Goal: Transaction & Acquisition: Book appointment/travel/reservation

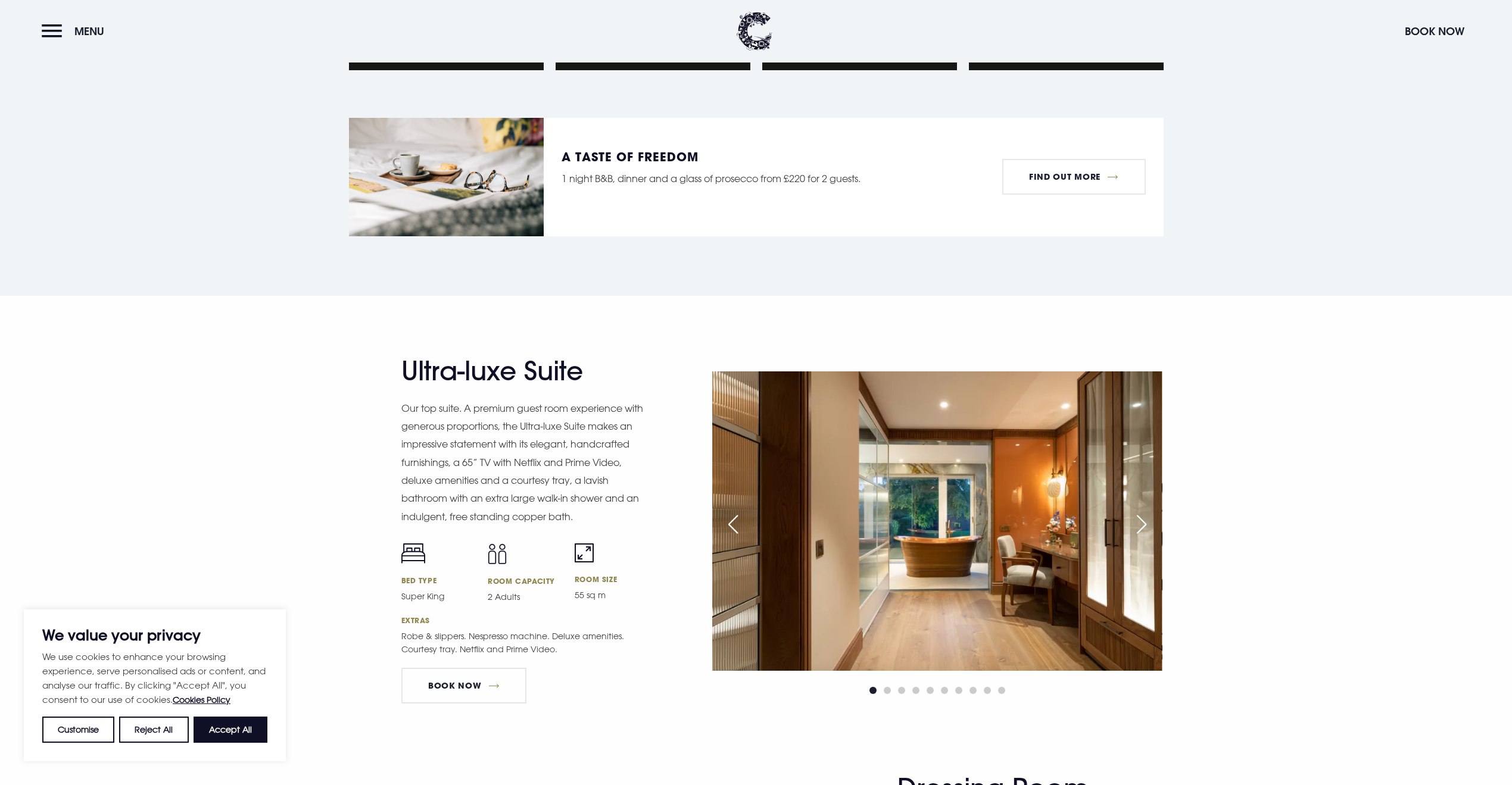
scroll to position [1299, 0]
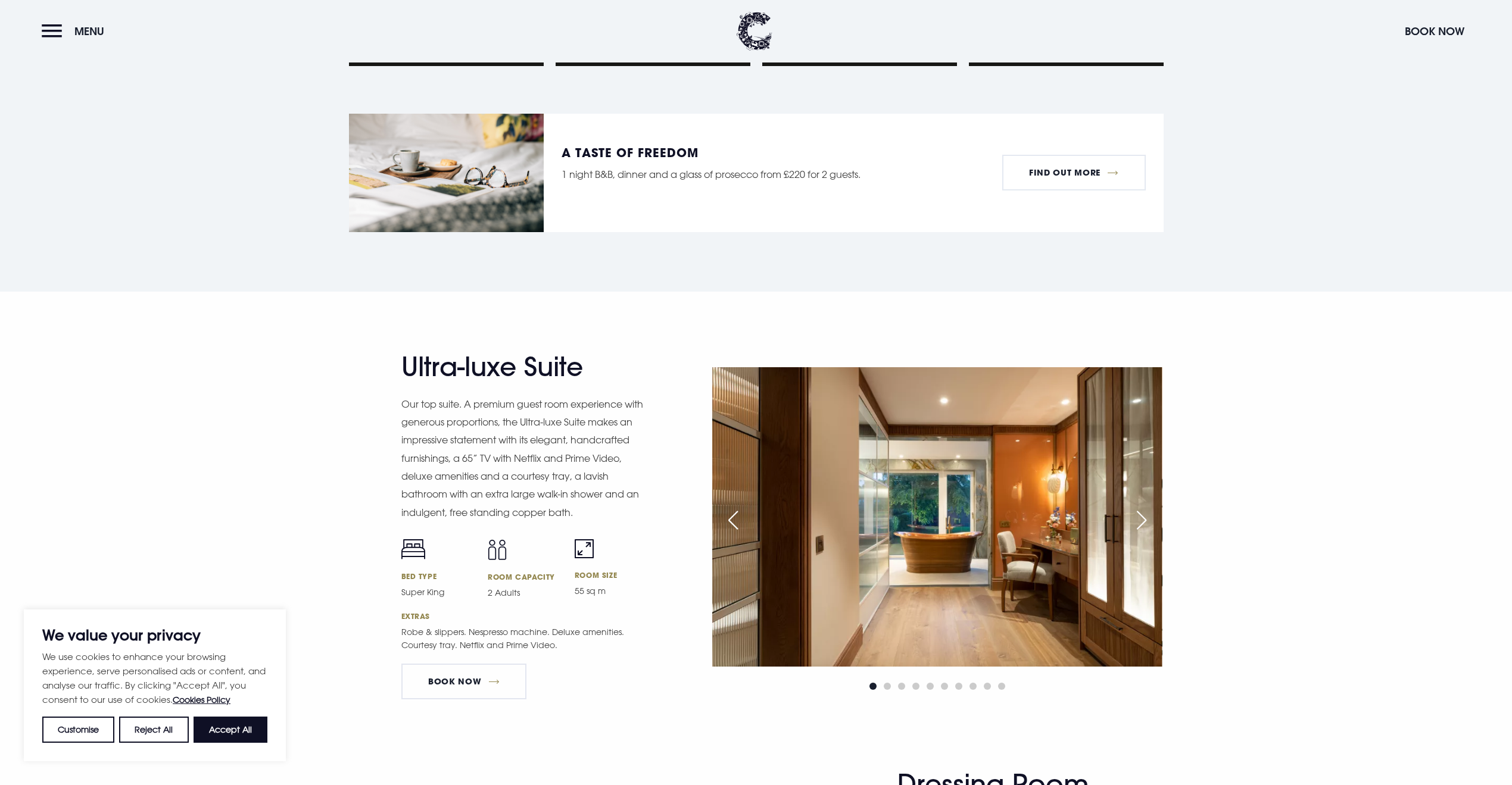
click at [1135, 522] on div "Next slide" at bounding box center [1141, 521] width 29 height 26
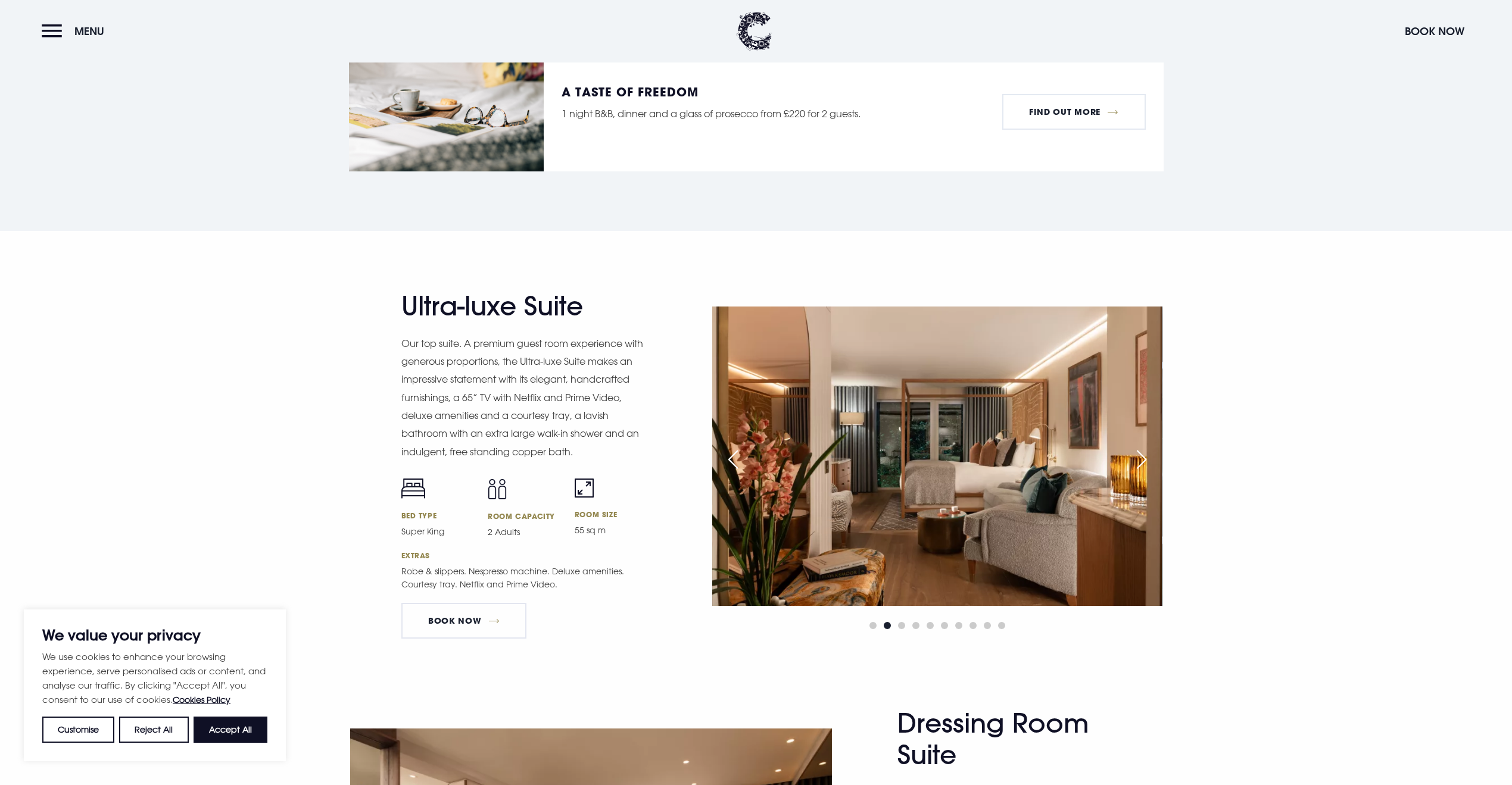
click at [1137, 460] on div "Next slide" at bounding box center [1141, 460] width 29 height 26
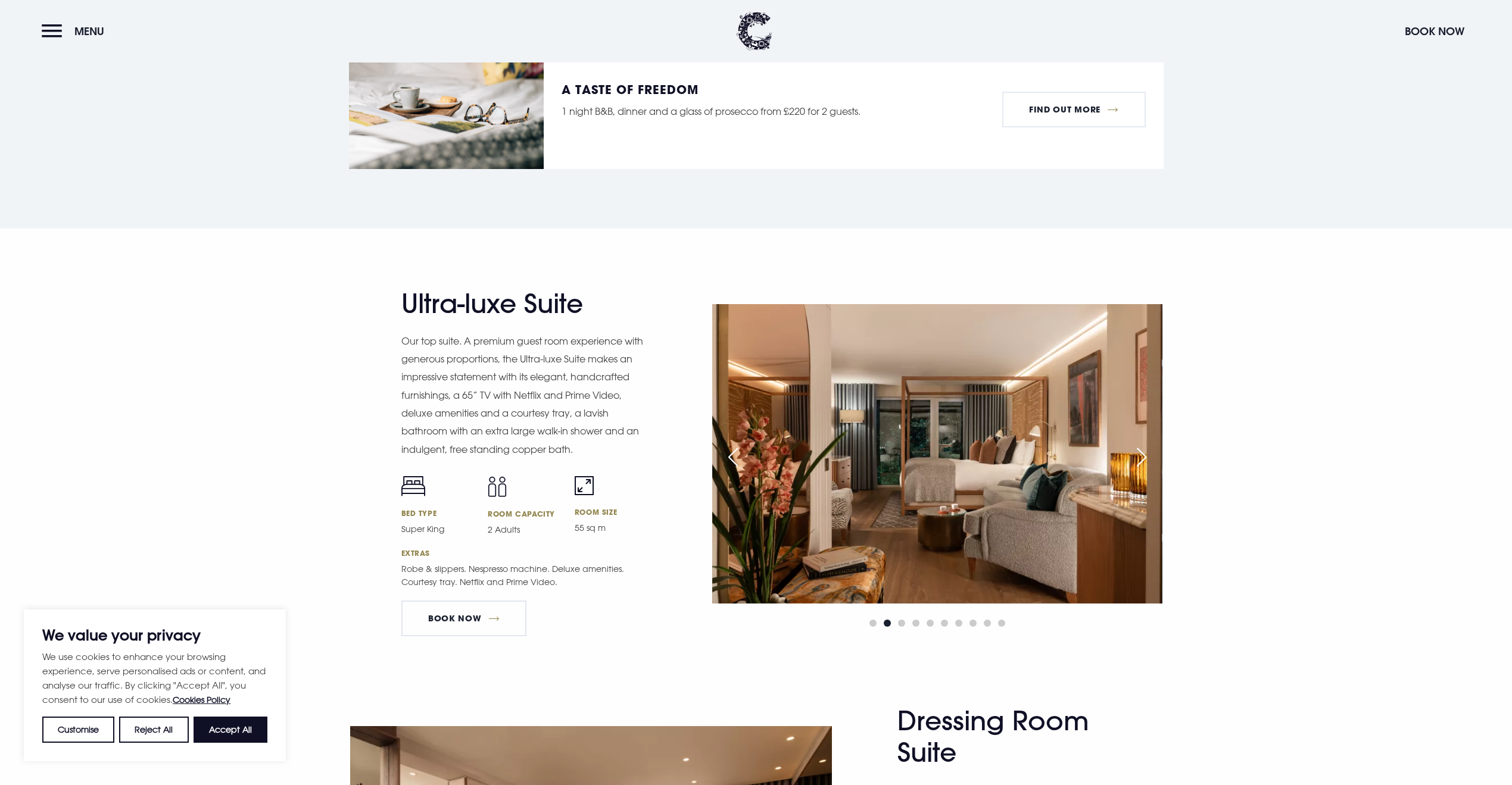
click at [1144, 453] on div "Next slide" at bounding box center [1141, 458] width 29 height 26
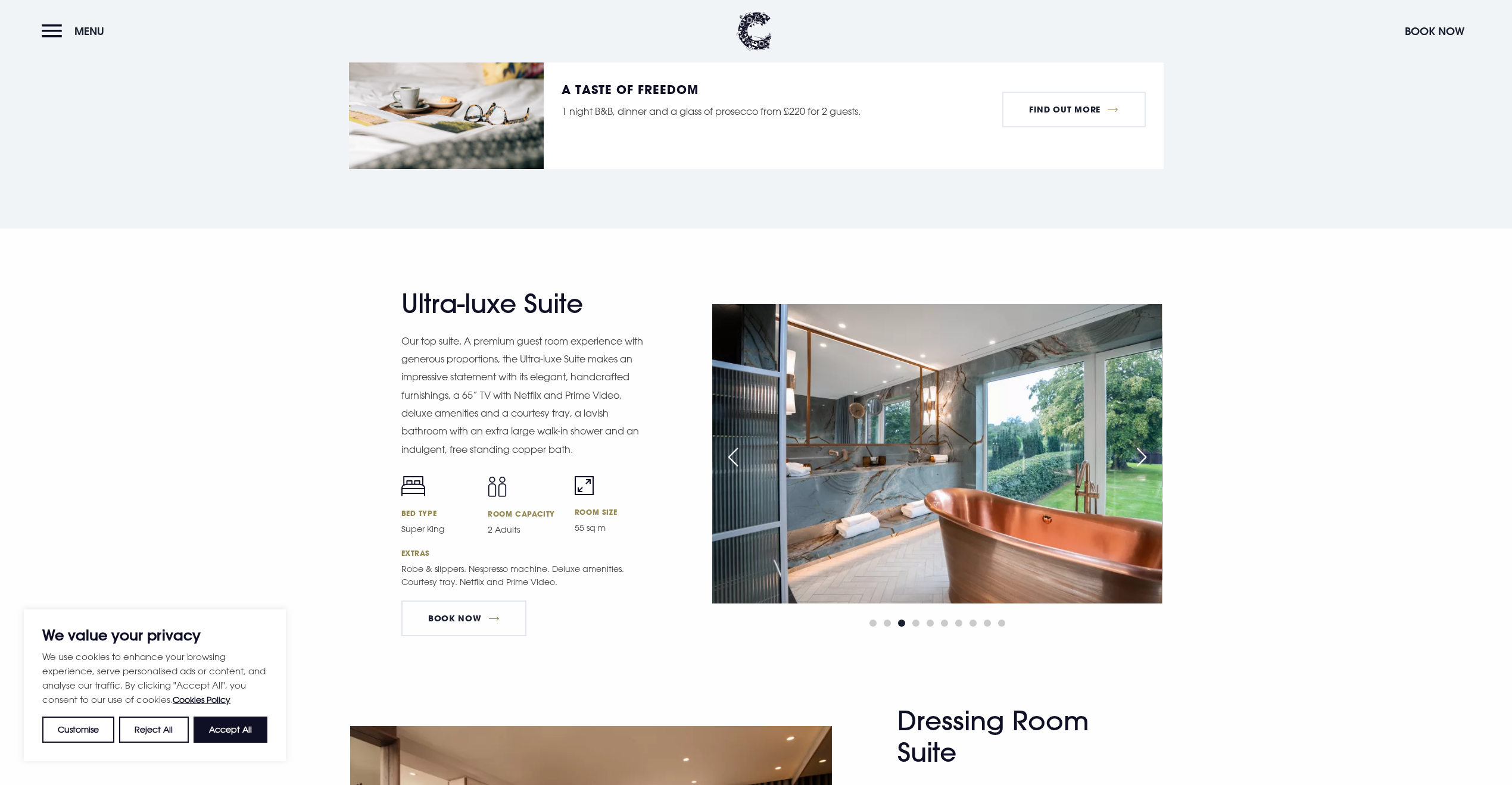
click at [1144, 453] on div "Next slide" at bounding box center [1141, 458] width 29 height 26
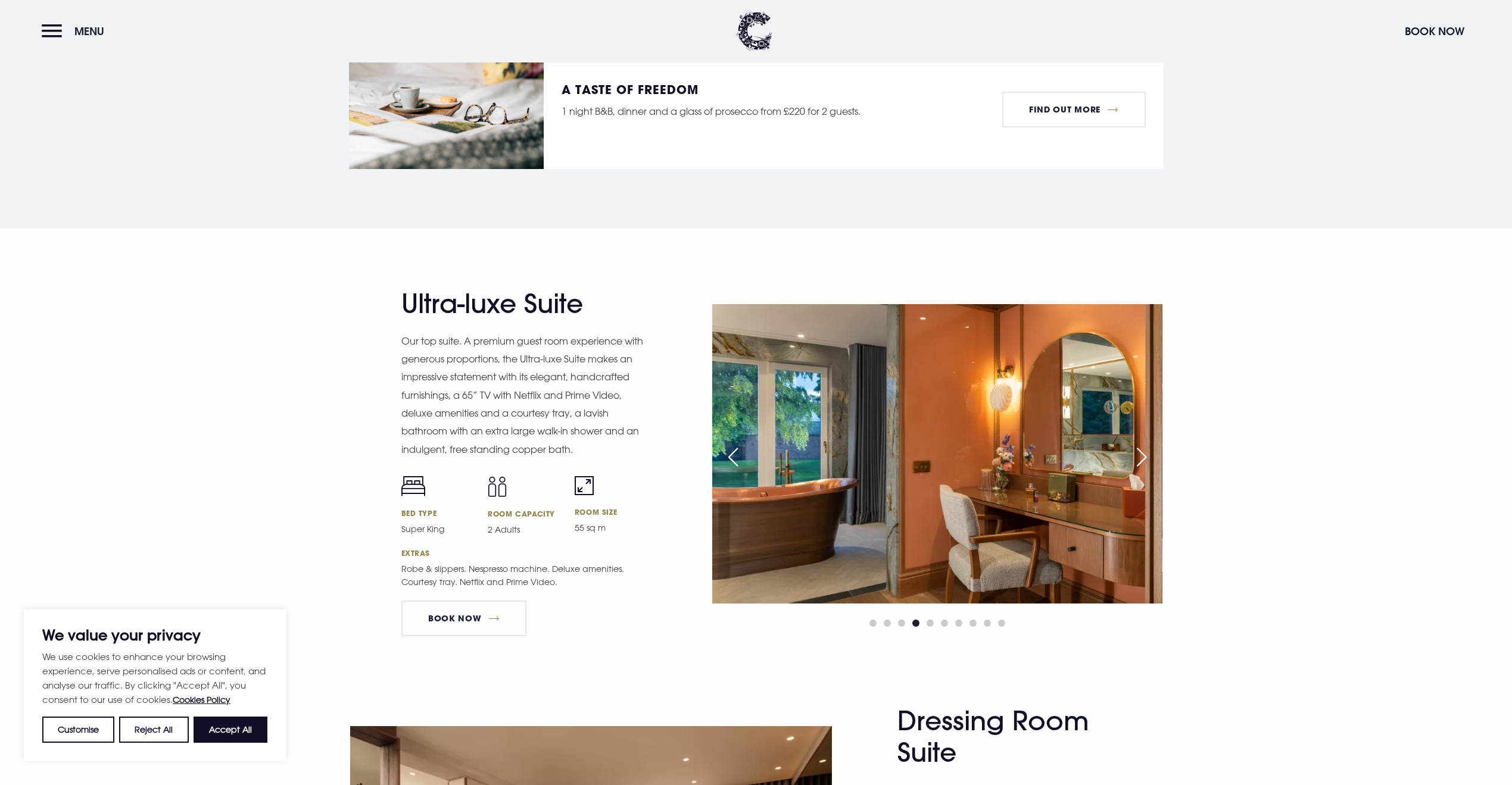
click at [1144, 453] on div "Next slide" at bounding box center [1141, 458] width 29 height 26
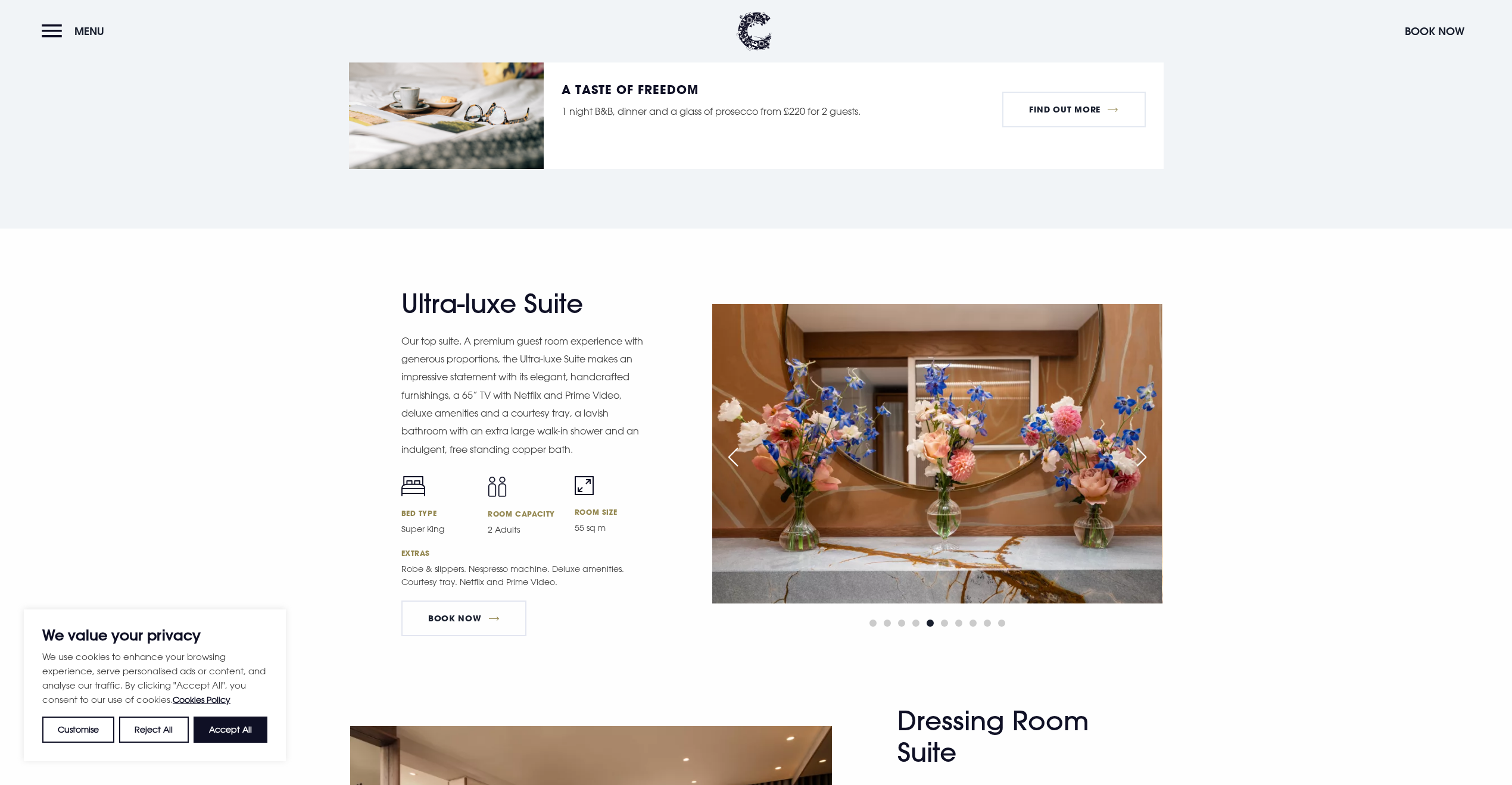
click at [1144, 453] on div "Next slide" at bounding box center [1141, 458] width 29 height 26
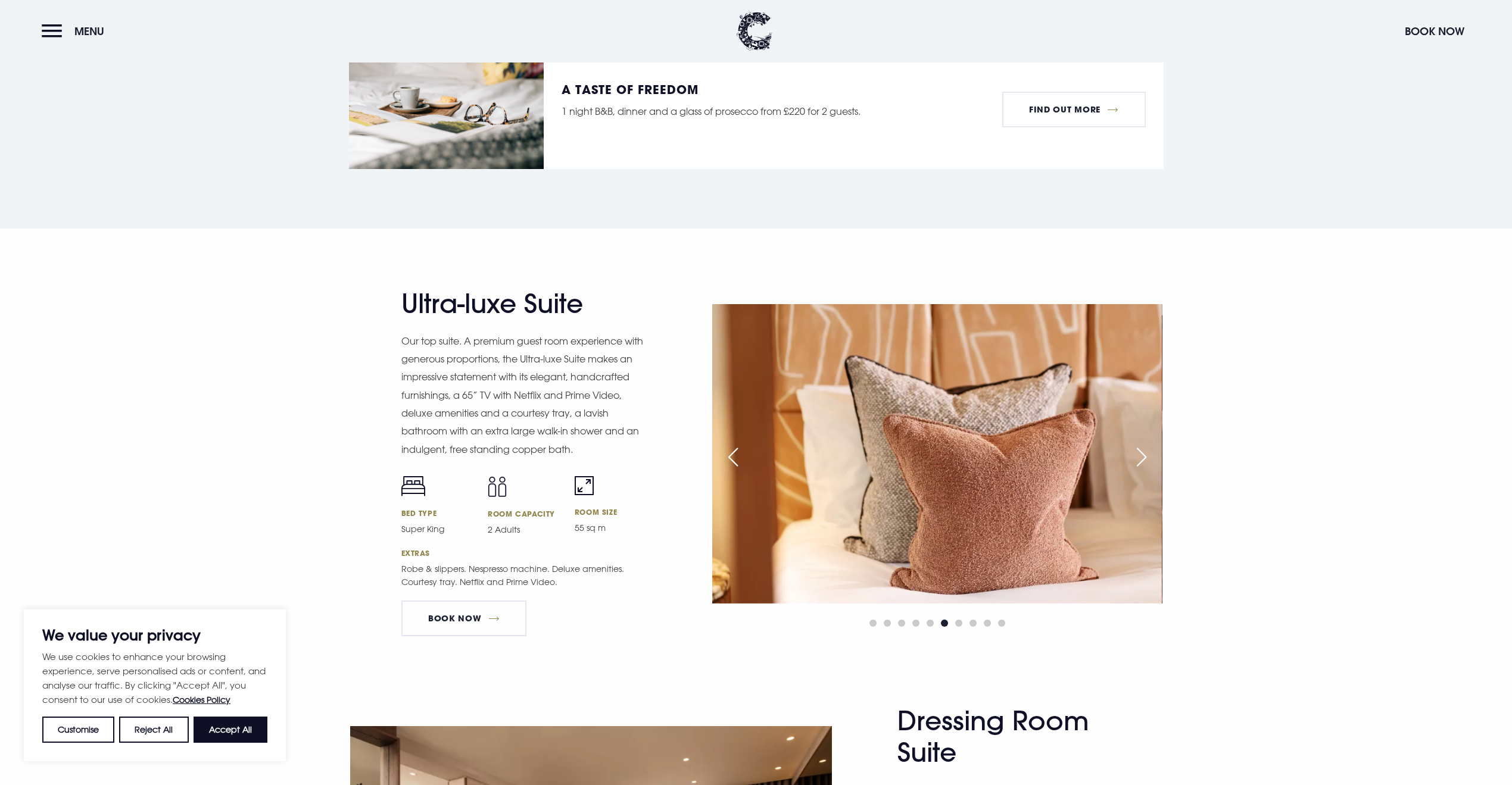
click at [1144, 453] on div "Next slide" at bounding box center [1141, 458] width 29 height 26
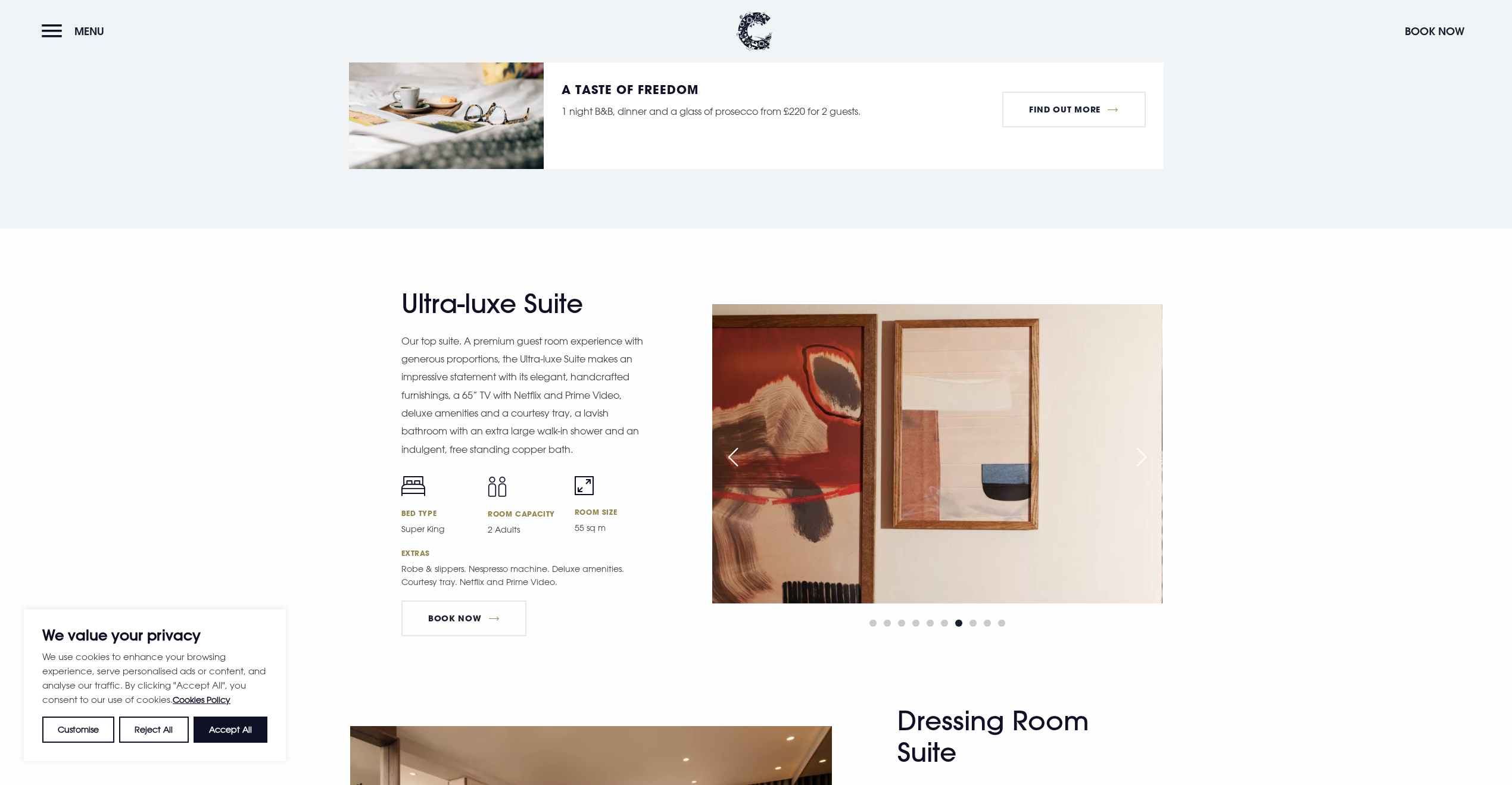
click at [1144, 453] on div "Next slide" at bounding box center [1141, 458] width 29 height 26
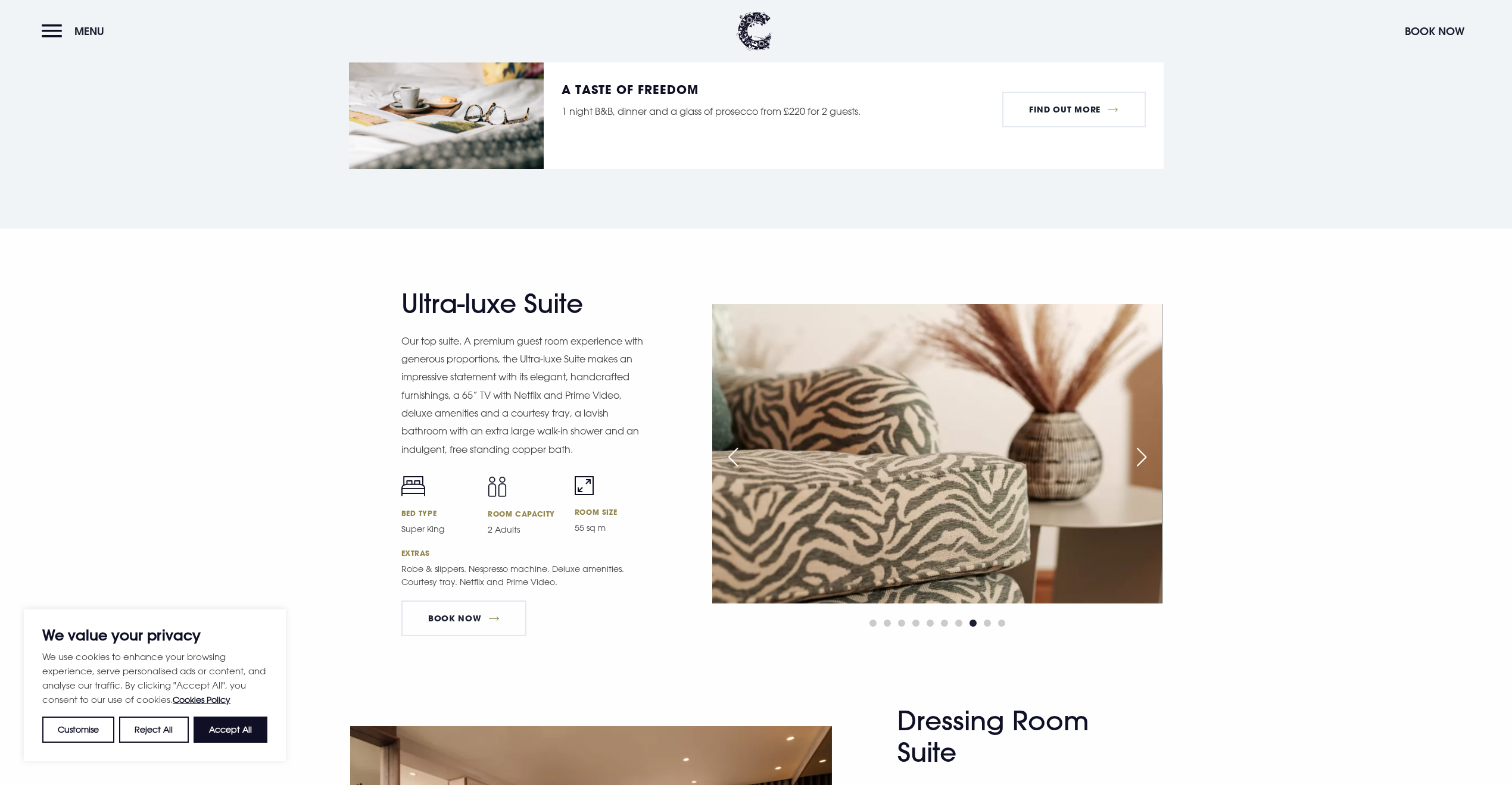
click at [1144, 453] on div "Next slide" at bounding box center [1141, 458] width 29 height 26
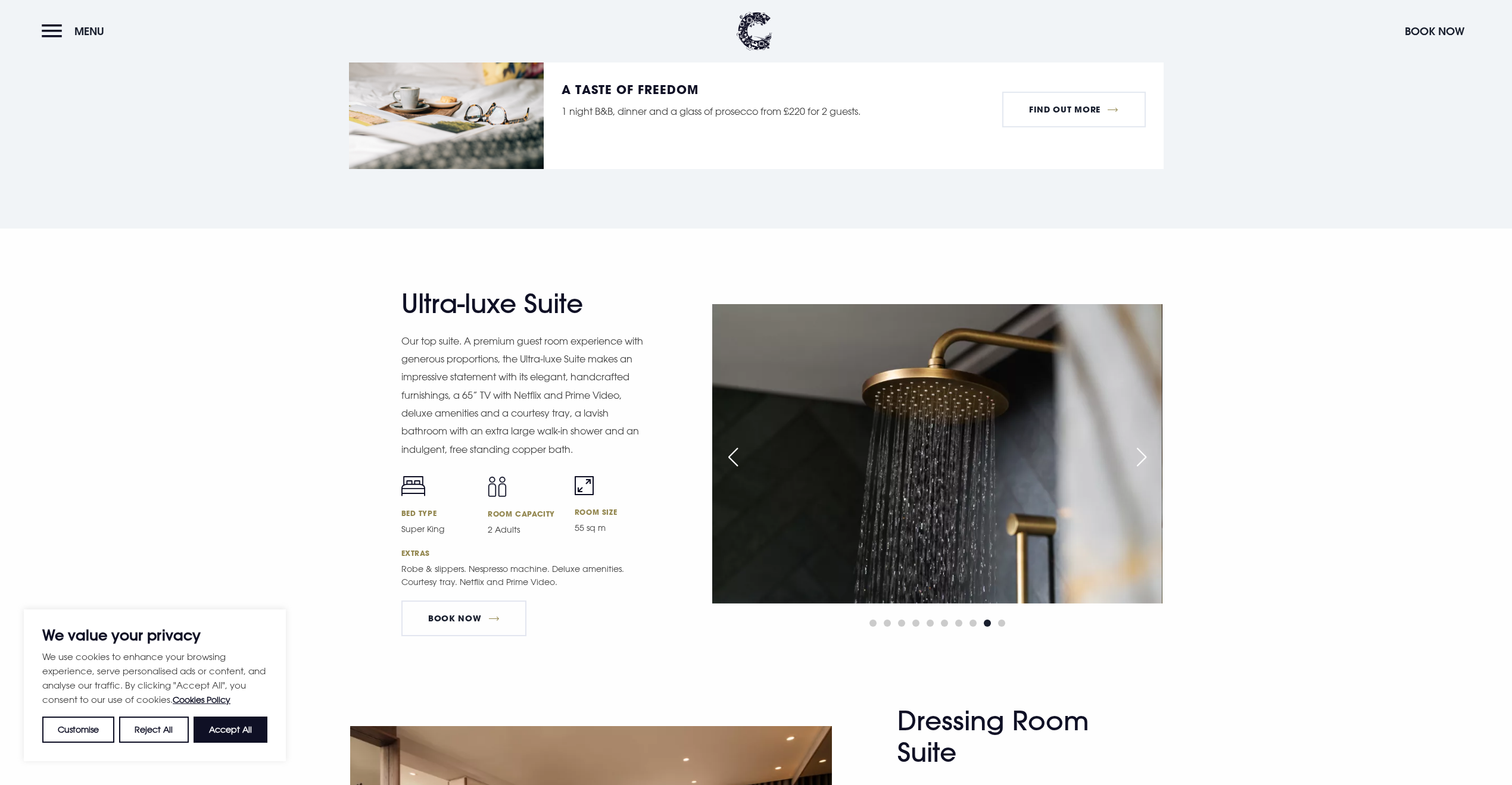
click at [1144, 453] on div "Next slide" at bounding box center [1141, 458] width 29 height 26
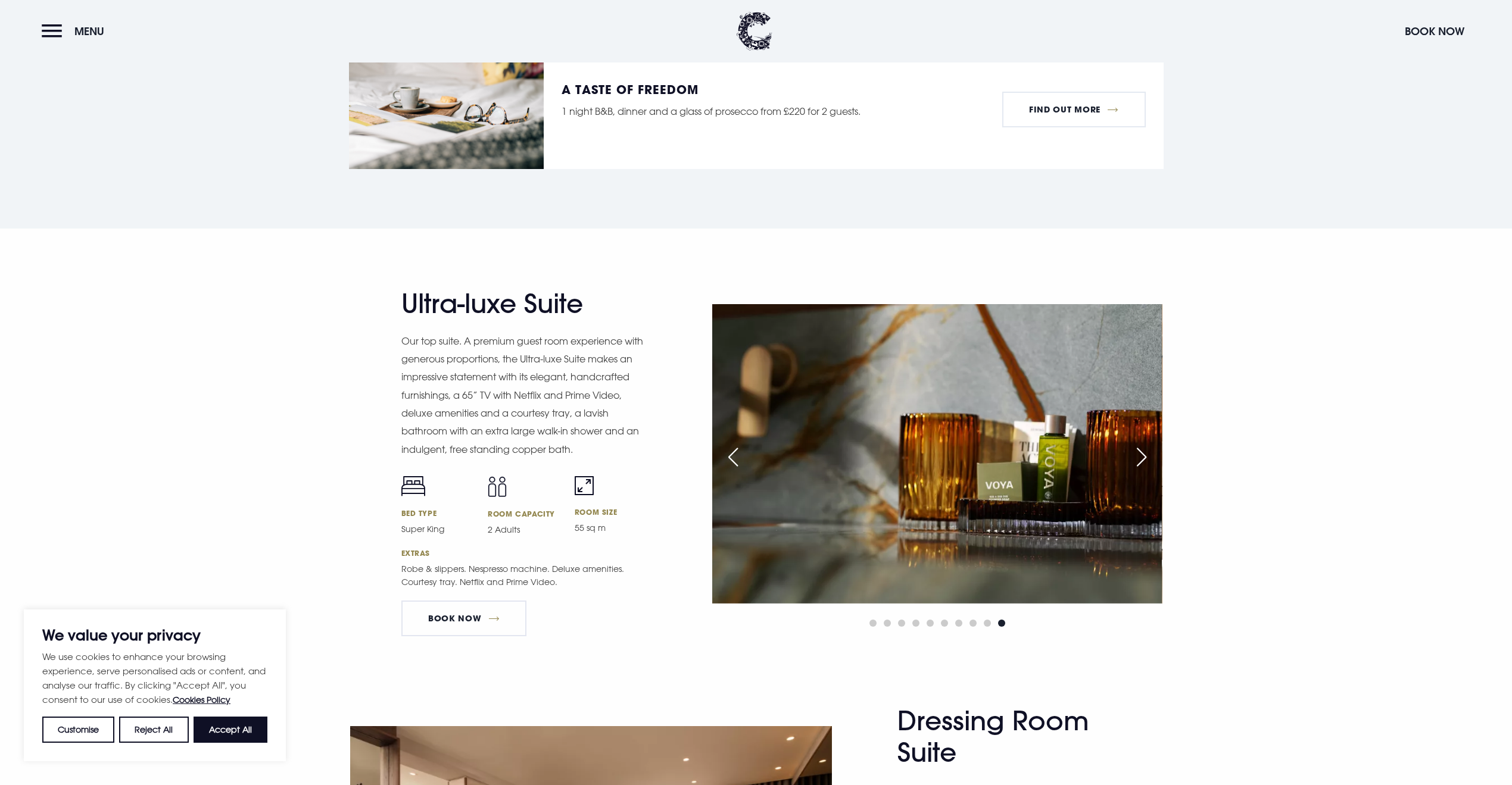
click at [1144, 453] on div "Next slide" at bounding box center [1141, 458] width 29 height 26
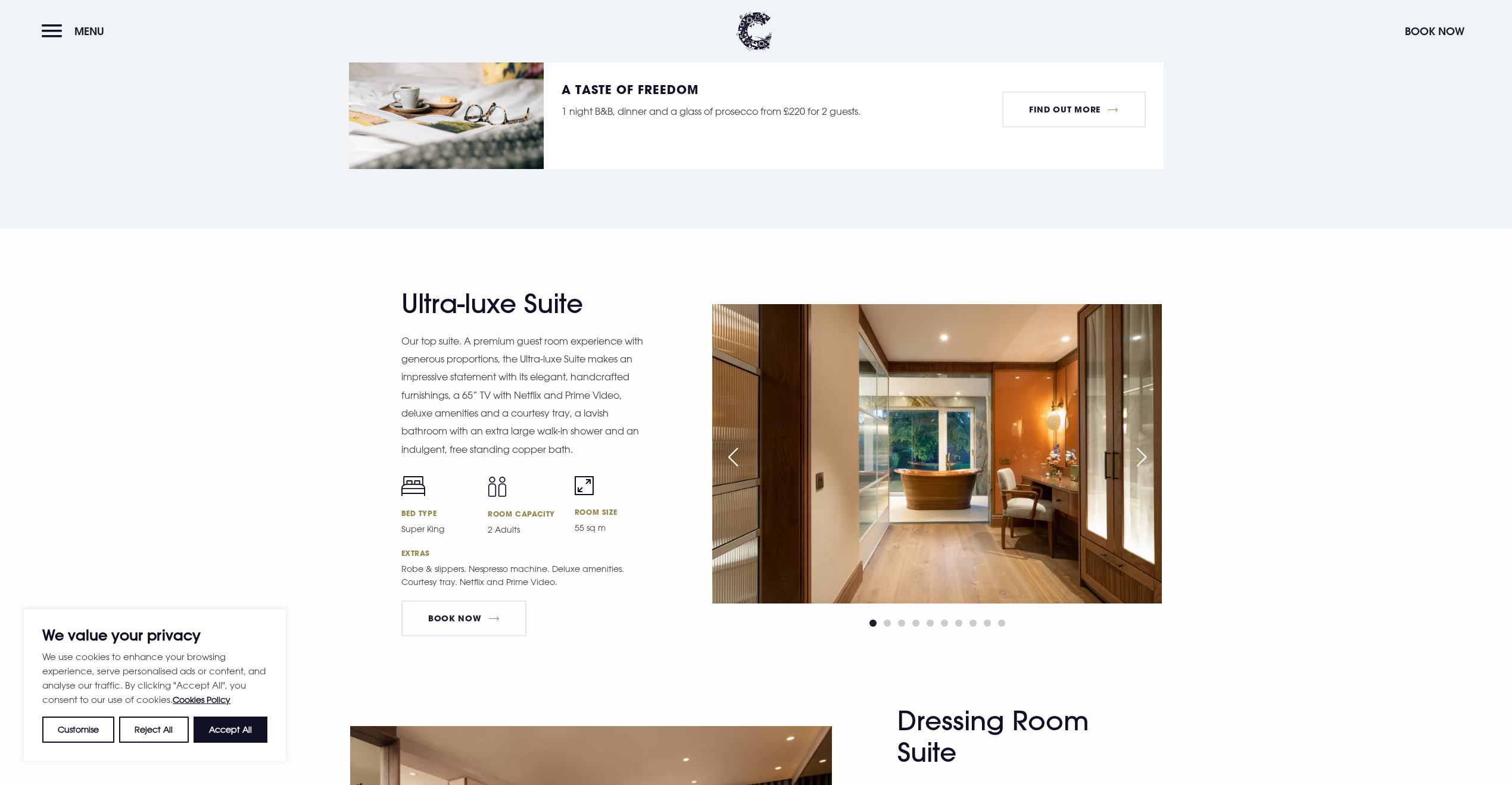
click at [1144, 453] on div "Next slide" at bounding box center [1141, 458] width 29 height 26
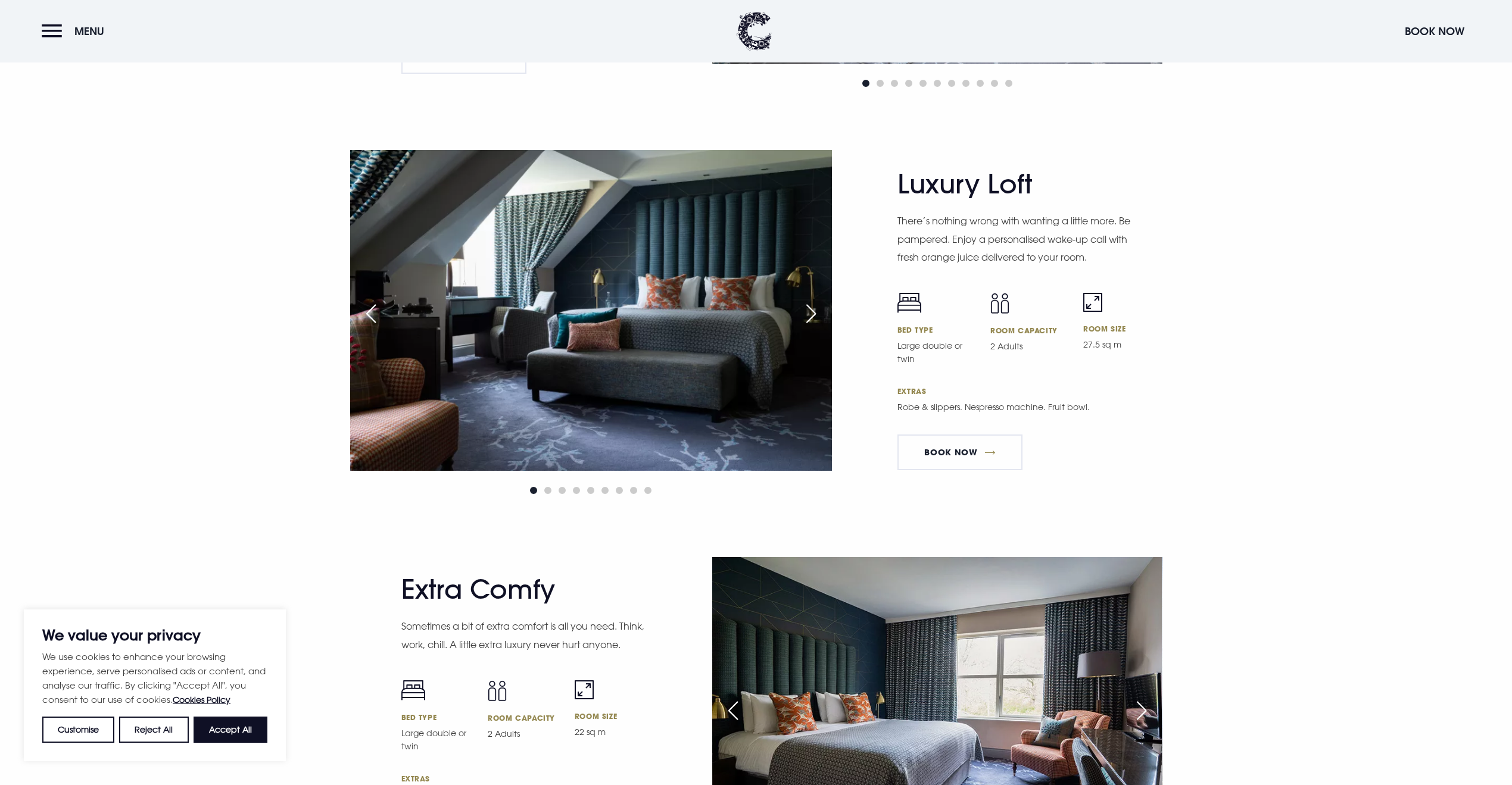
scroll to position [2757, 0]
click at [809, 306] on div "Next slide" at bounding box center [810, 313] width 29 height 26
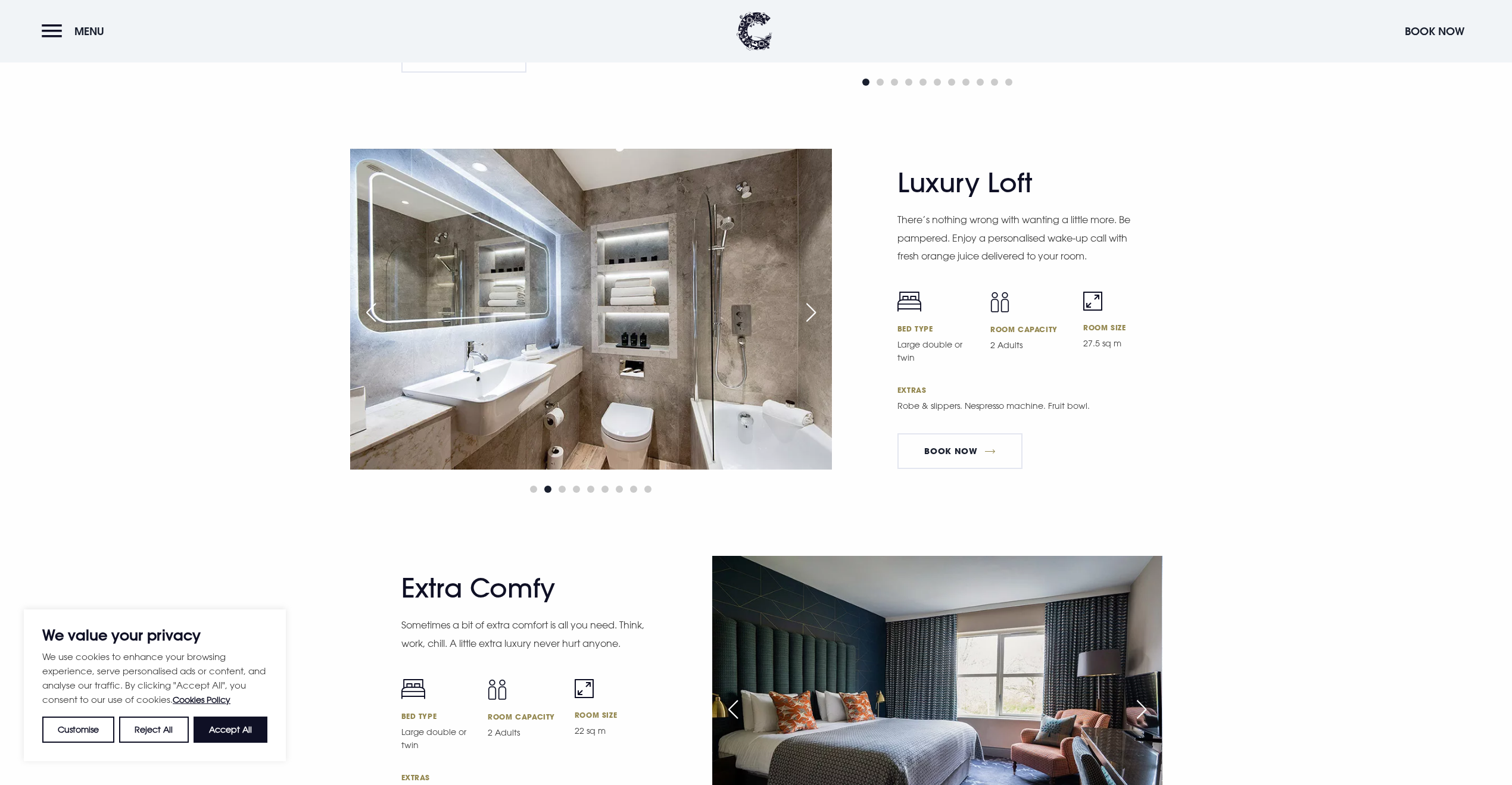
click at [809, 306] on div "Next slide" at bounding box center [810, 313] width 29 height 26
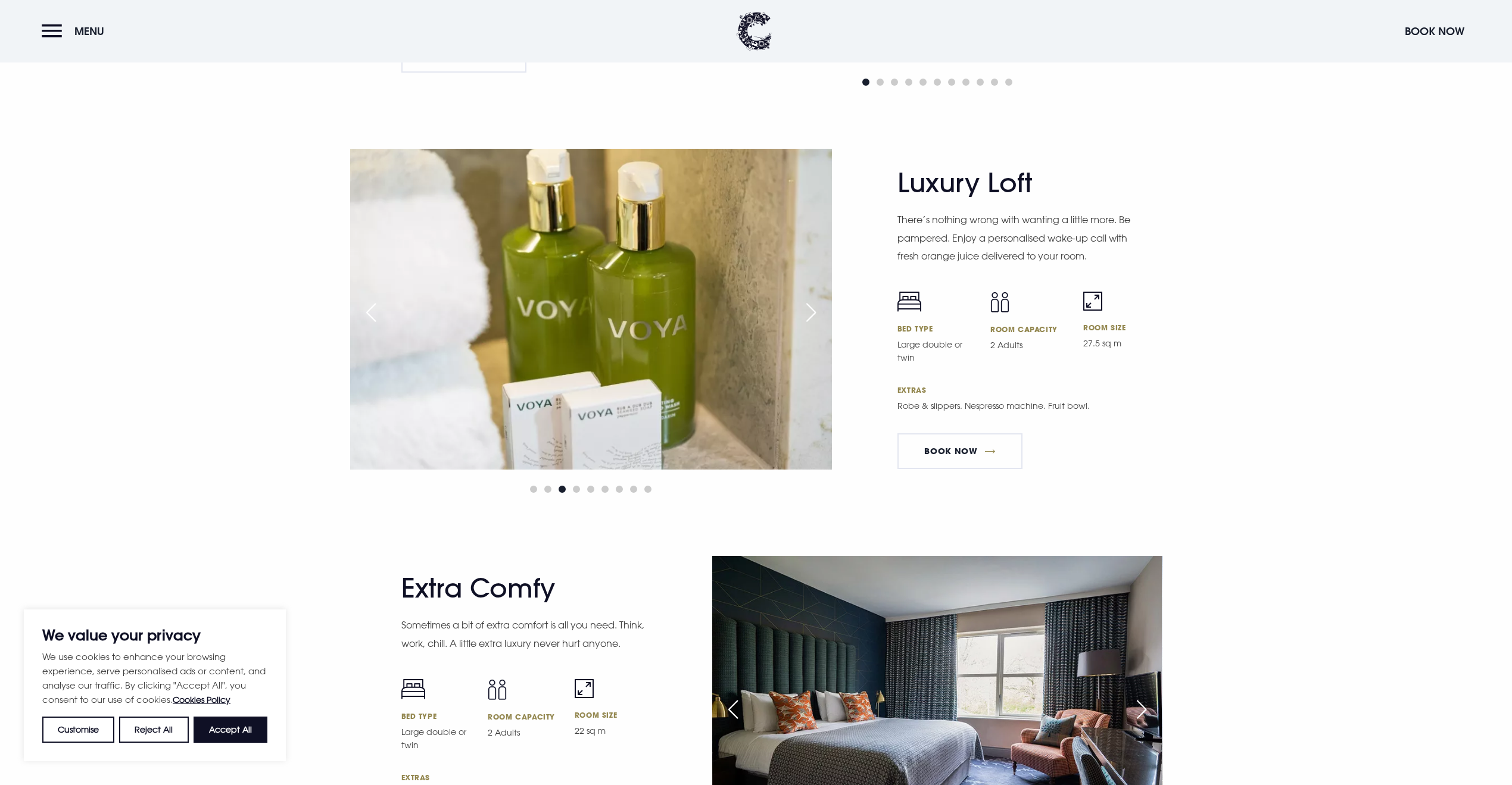
click at [369, 310] on div "Previous slide" at bounding box center [371, 313] width 29 height 26
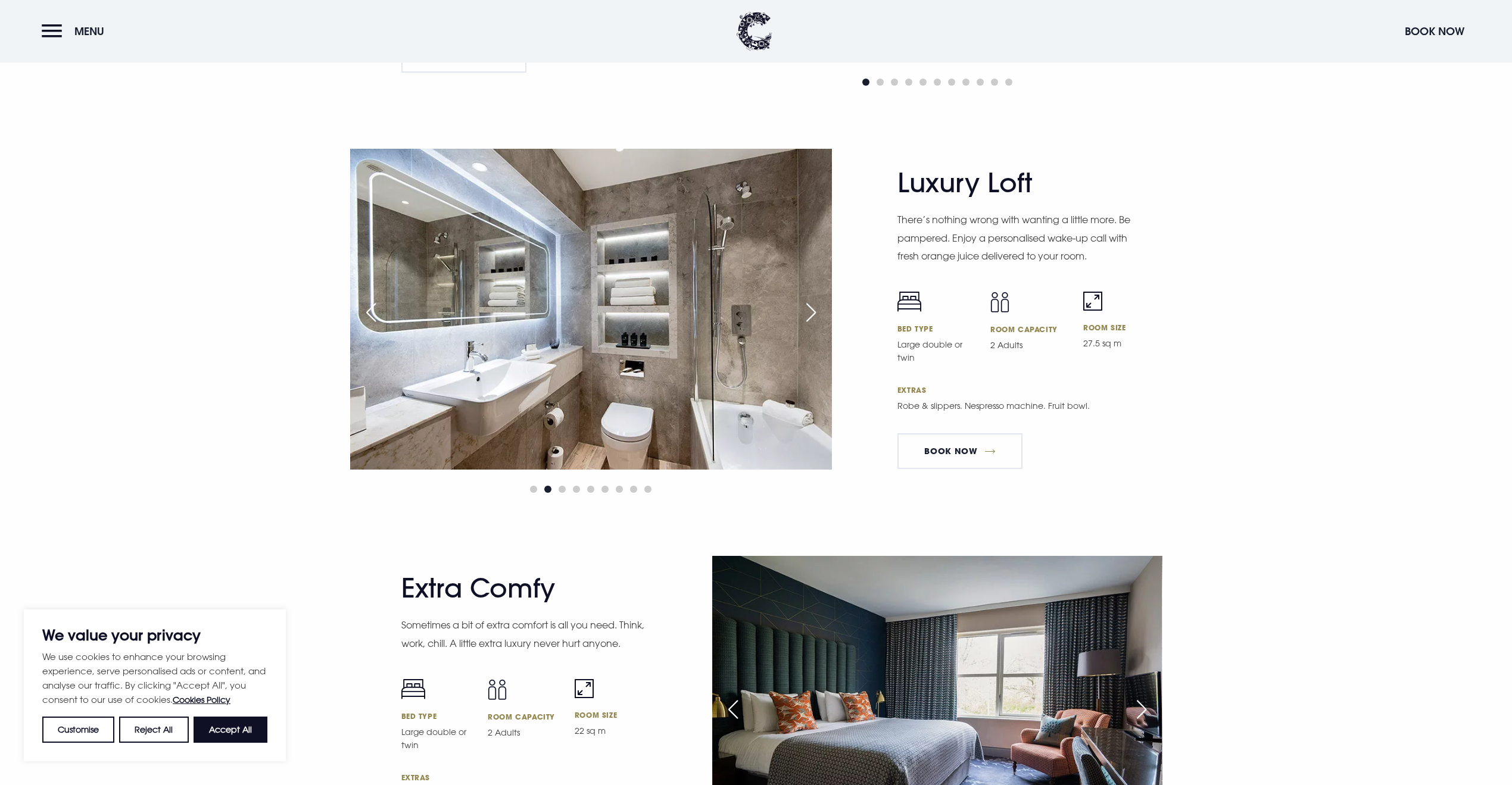
click at [369, 310] on div "Previous slide" at bounding box center [371, 313] width 29 height 26
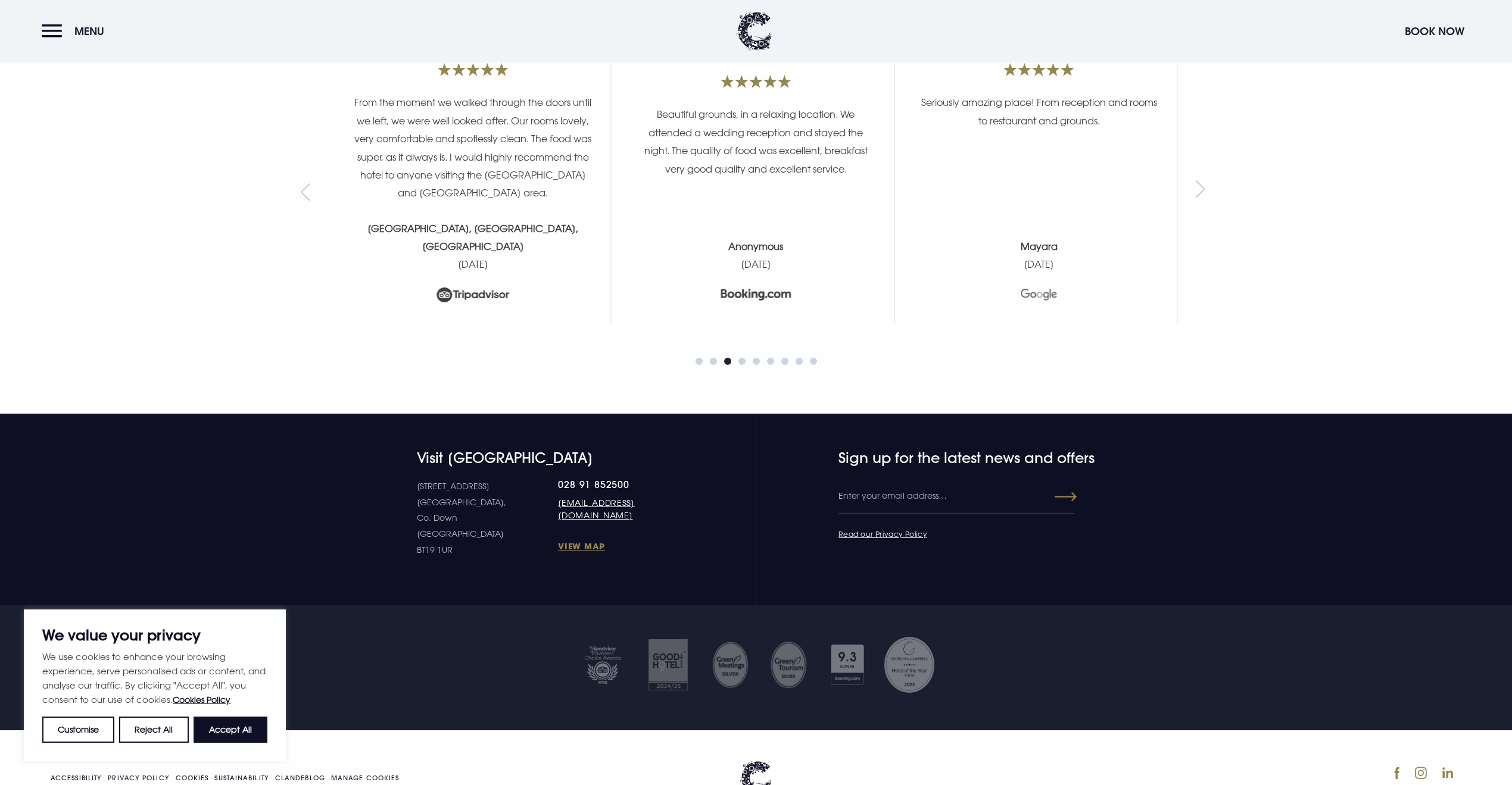
scroll to position [5155, 0]
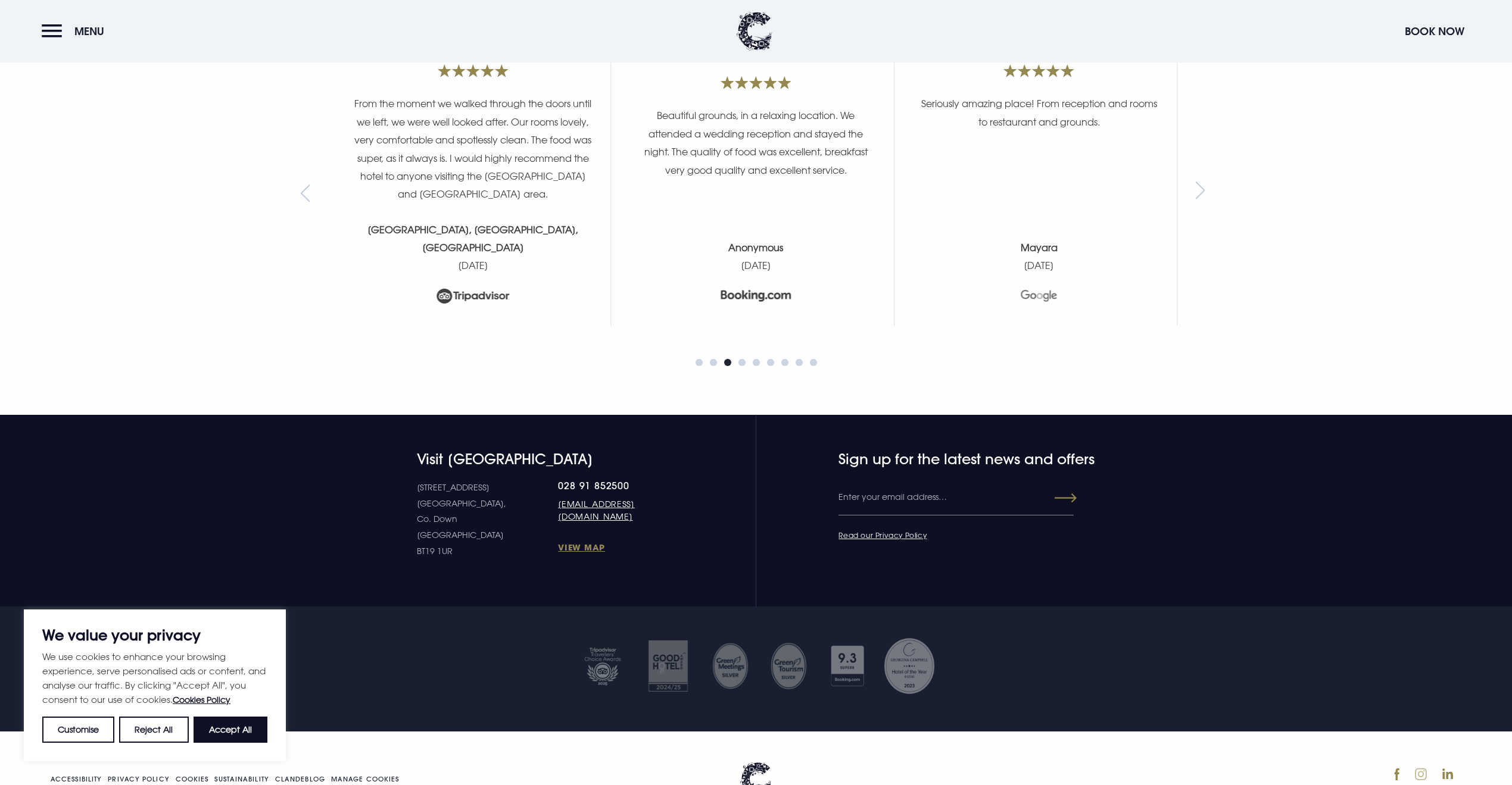
click at [1419, 768] on img at bounding box center [1420, 774] width 12 height 12
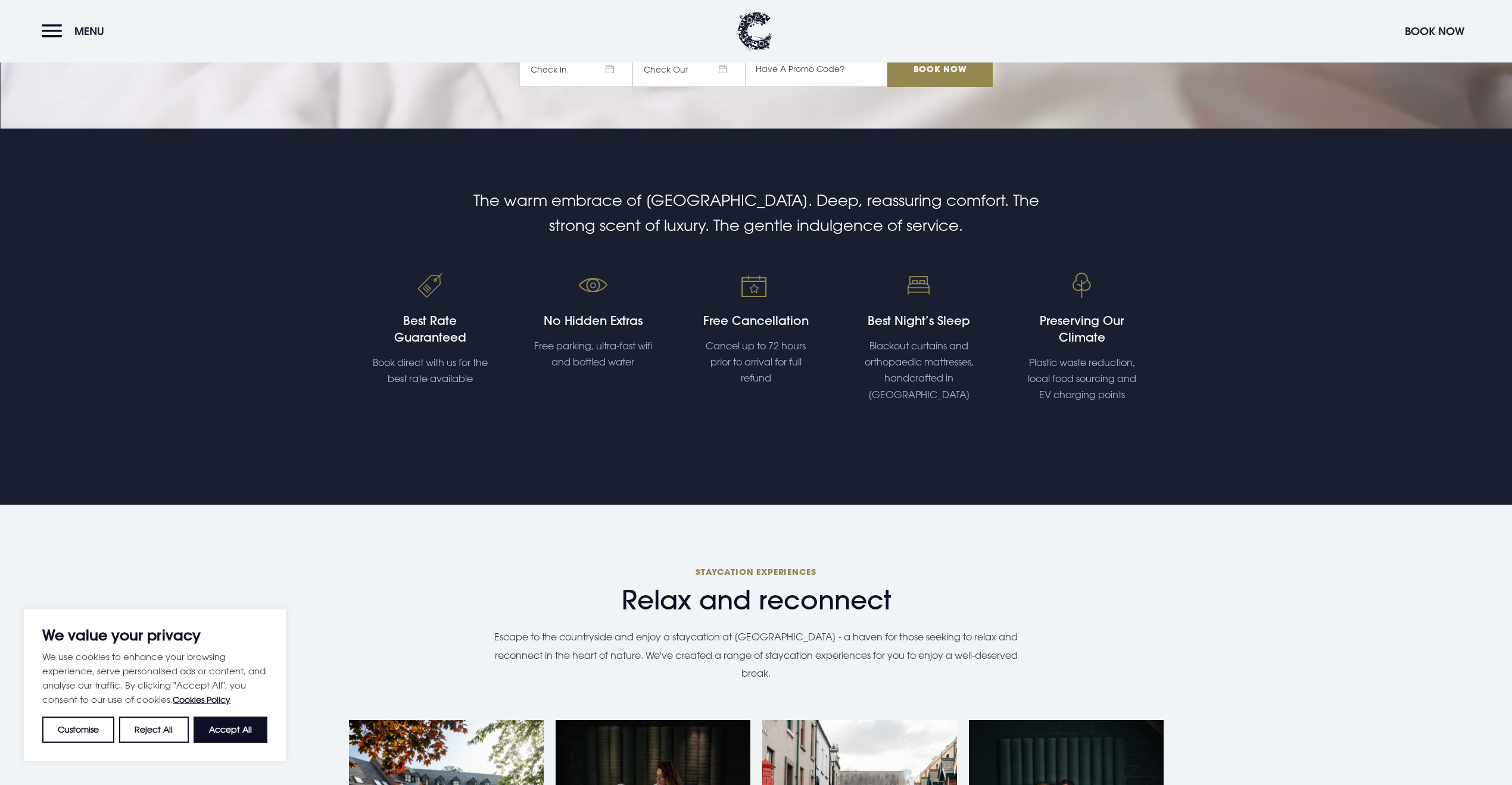
scroll to position [0, 0]
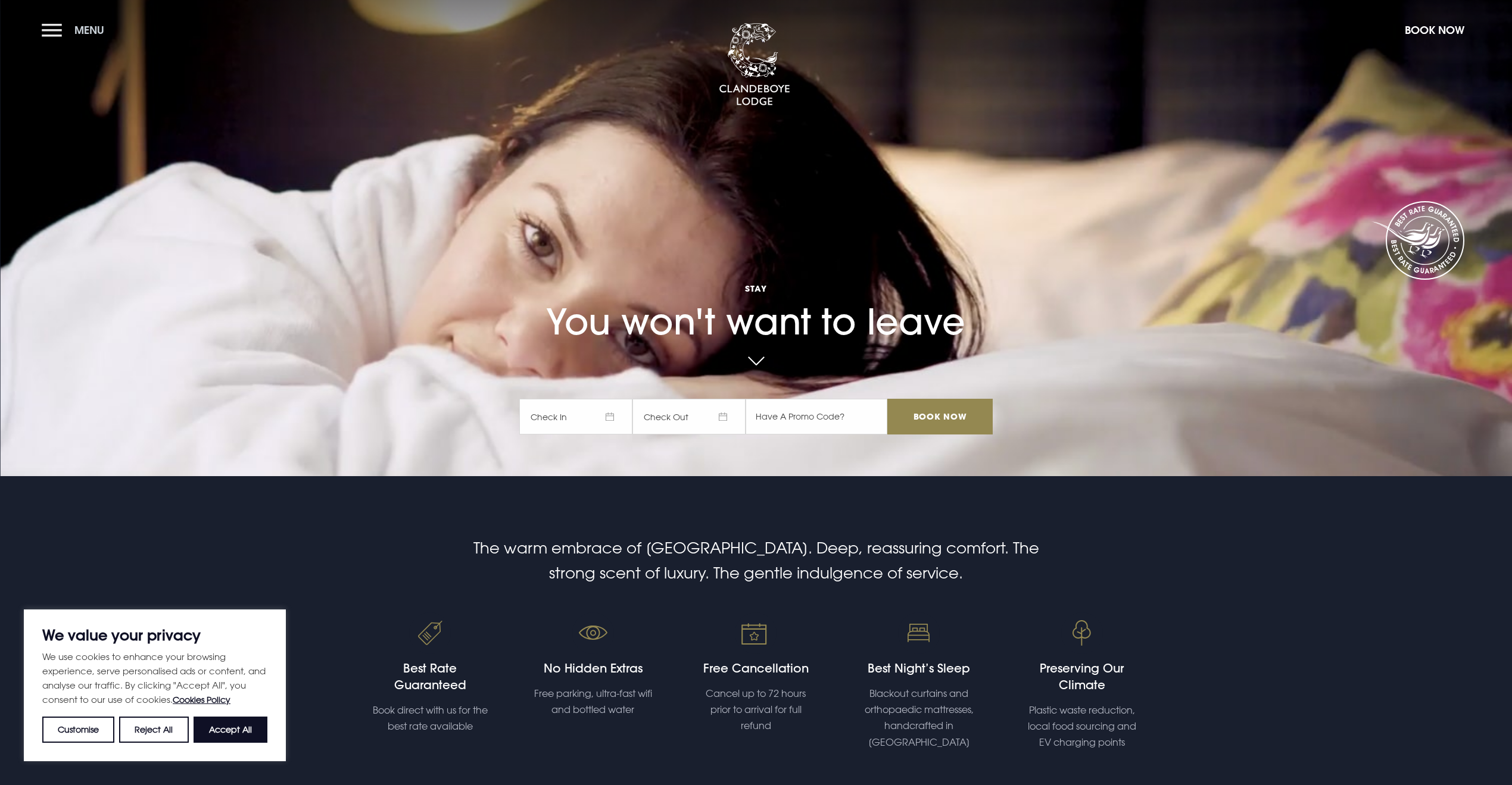
click at [65, 17] on button "Menu" at bounding box center [76, 29] width 69 height 25
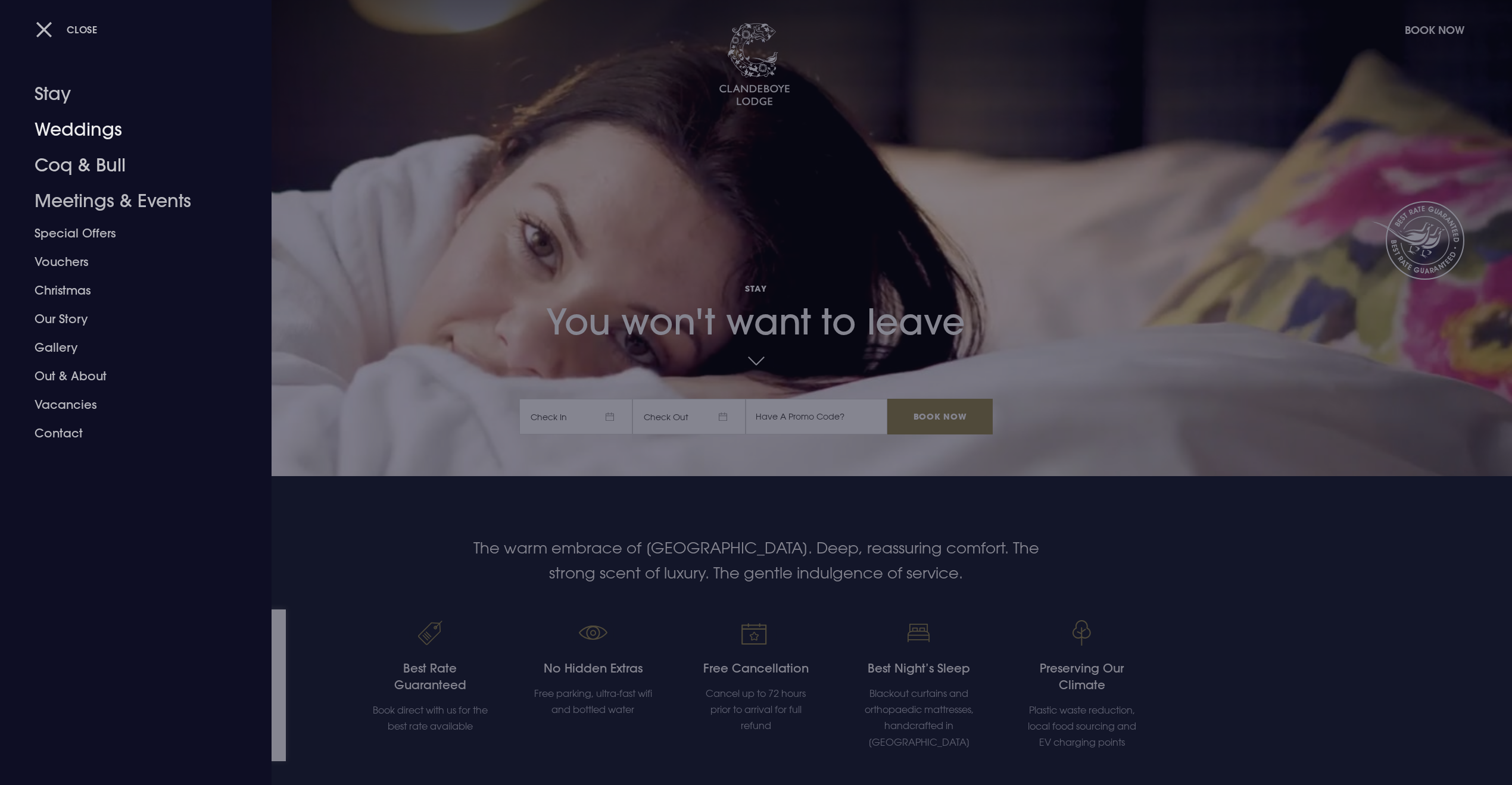
scroll to position [7, 0]
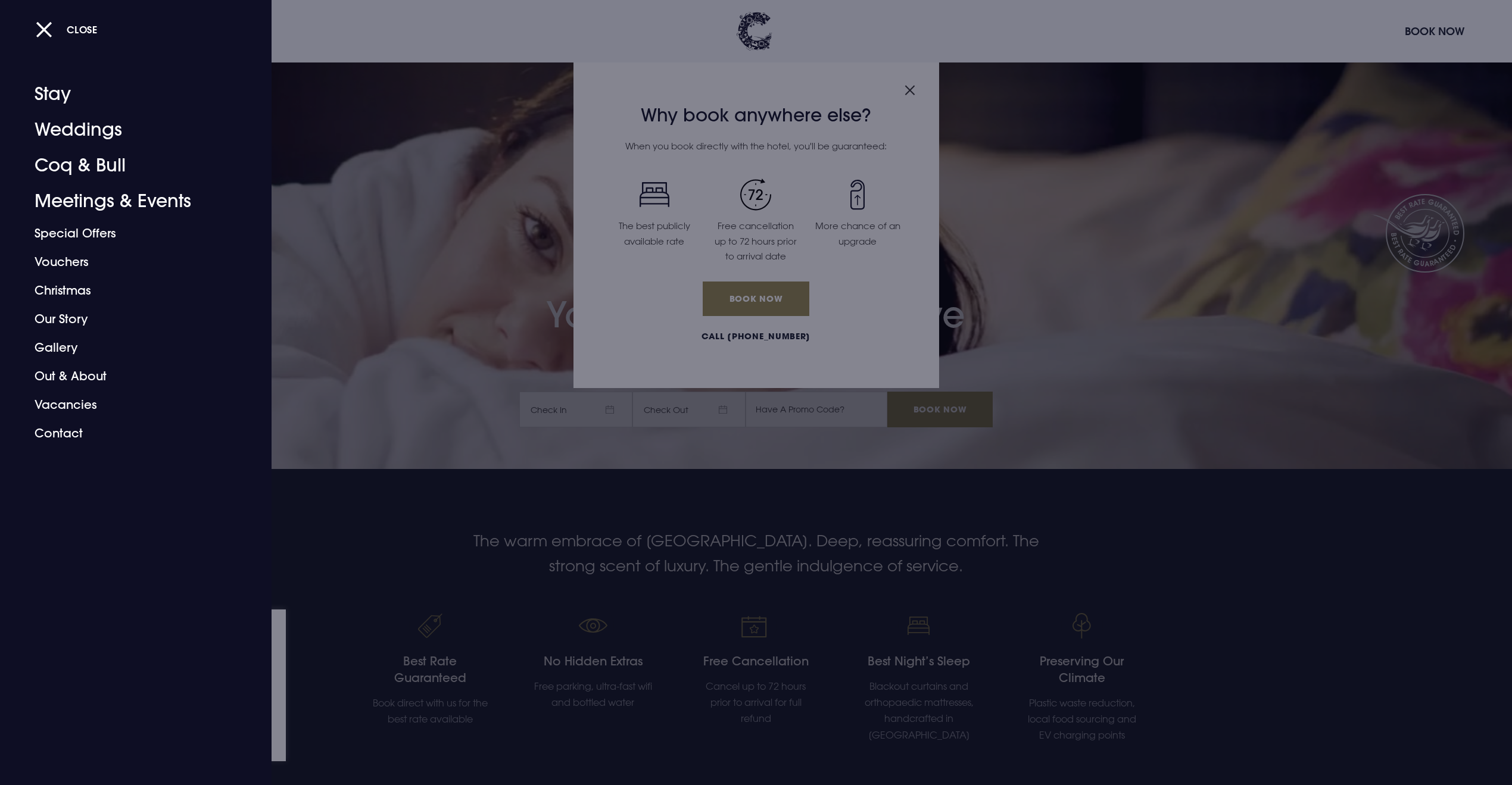
click at [900, 77] on div at bounding box center [756, 392] width 1512 height 785
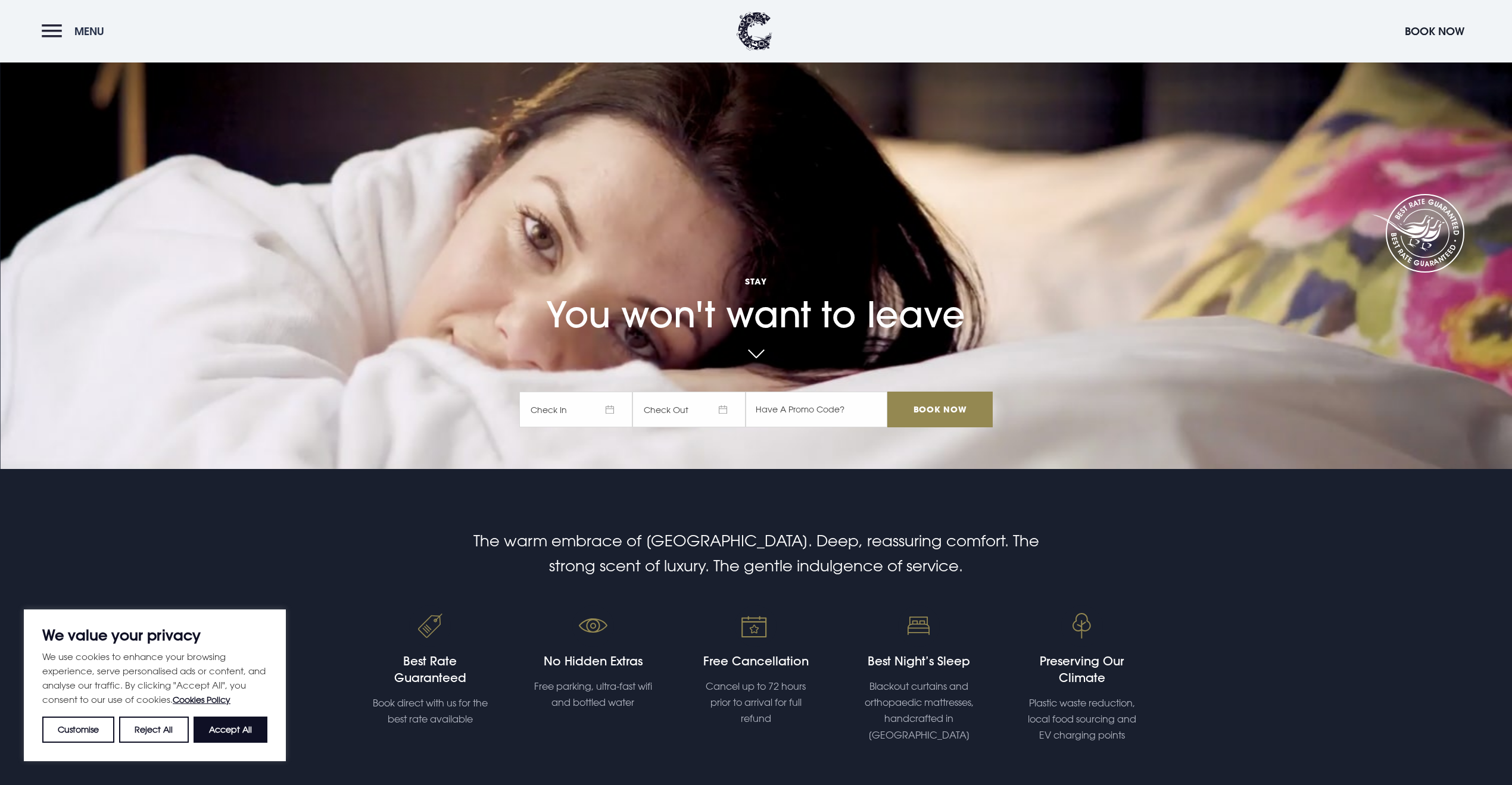
click at [60, 25] on button "Menu" at bounding box center [76, 31] width 69 height 25
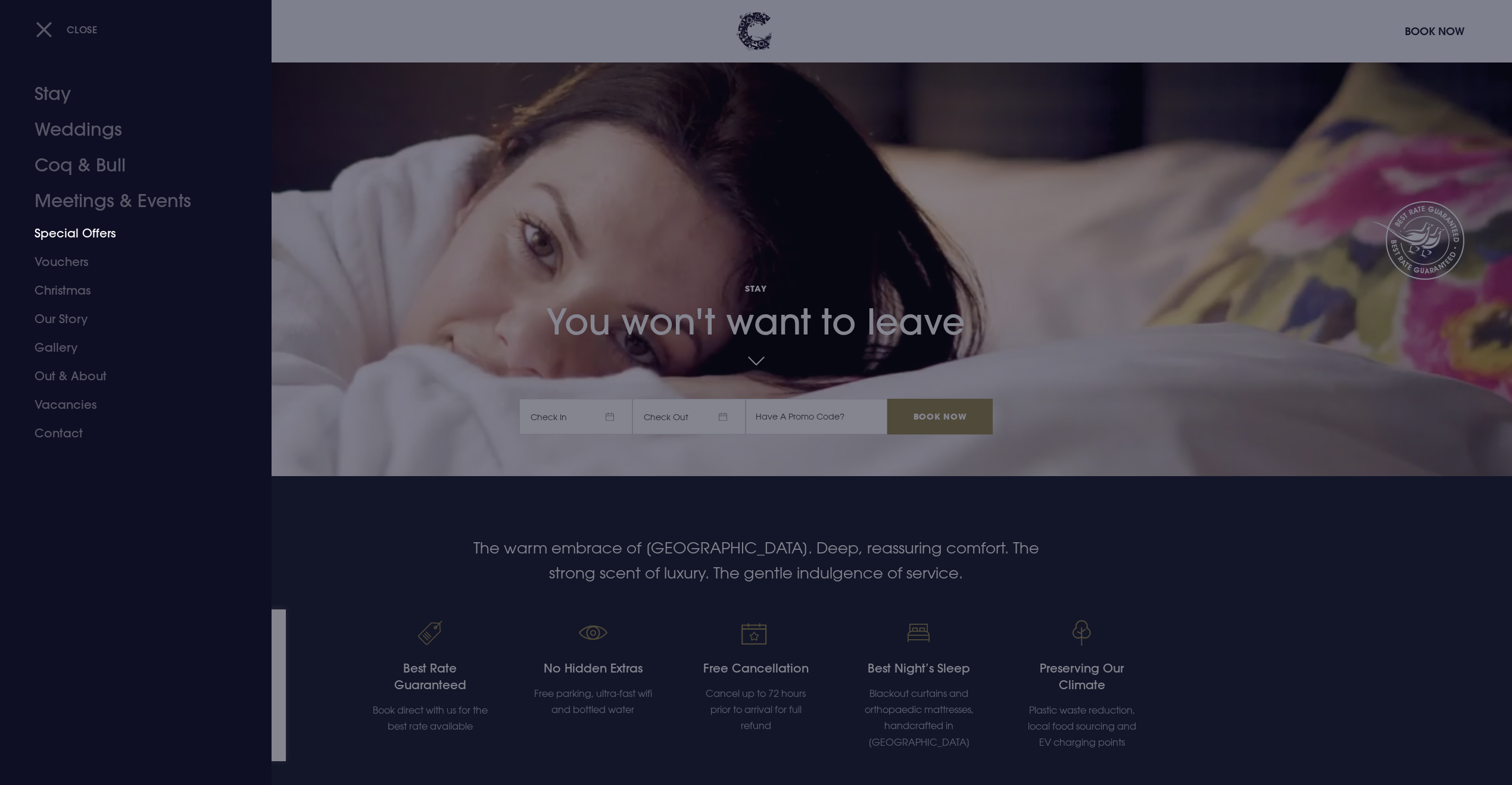
scroll to position [2, 0]
click at [91, 232] on link "Special Offers" at bounding box center [129, 233] width 188 height 29
